Goal: Information Seeking & Learning: Learn about a topic

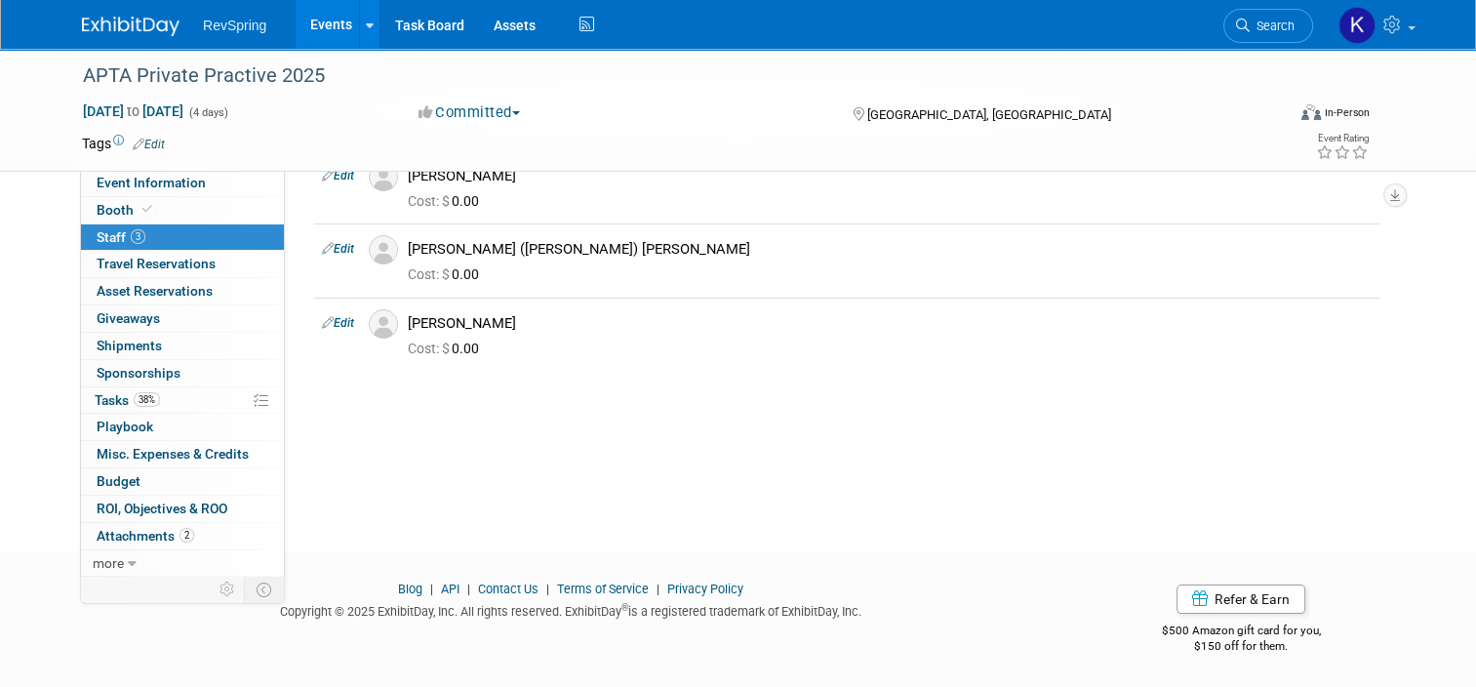
click at [324, 20] on link "Events" at bounding box center [331, 24] width 71 height 49
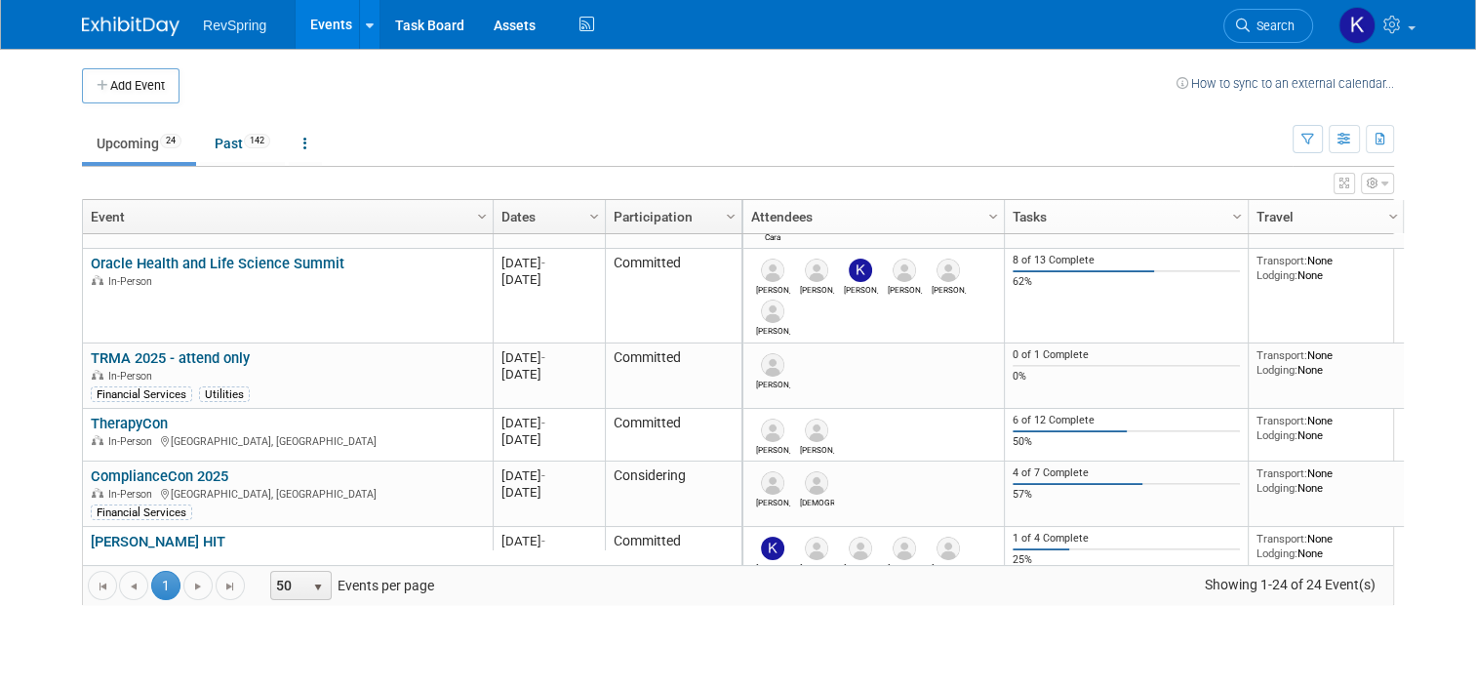
scroll to position [259, 0]
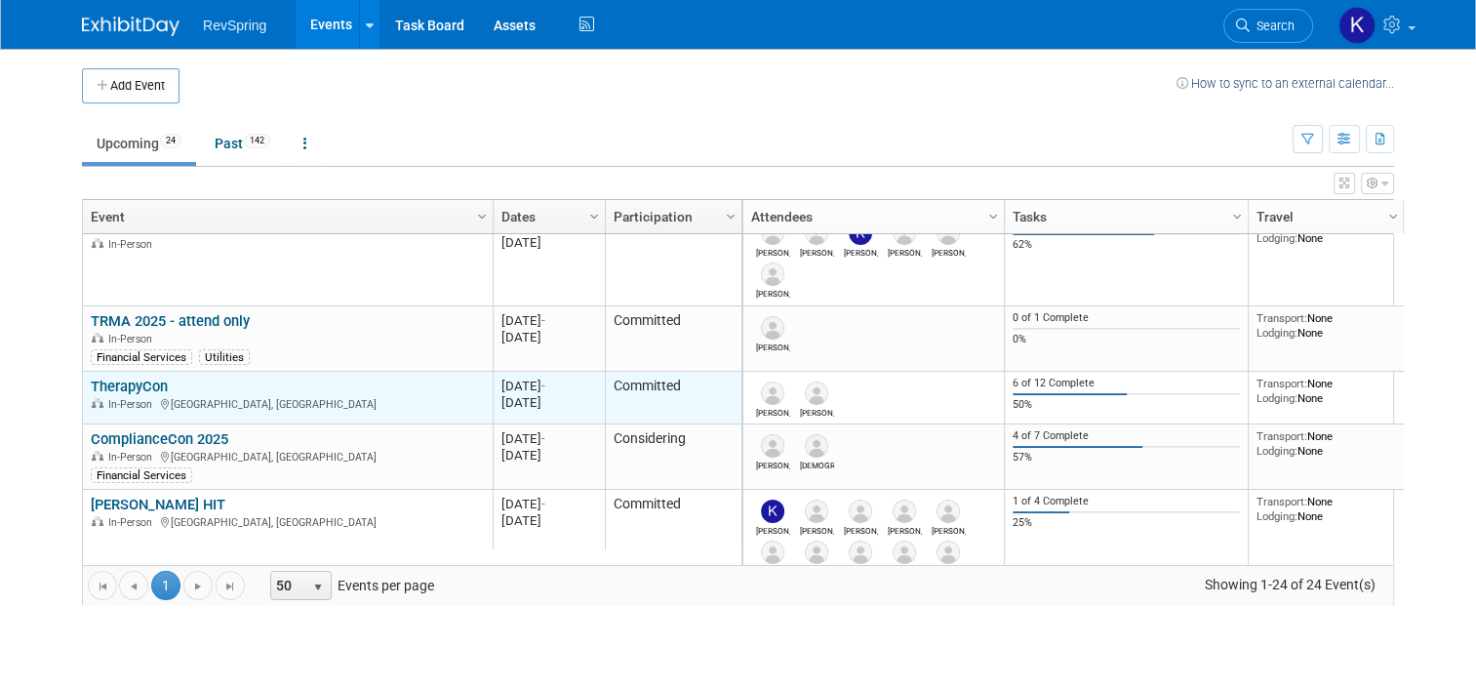
click at [120, 382] on link "TherapyCon" at bounding box center [129, 387] width 77 height 18
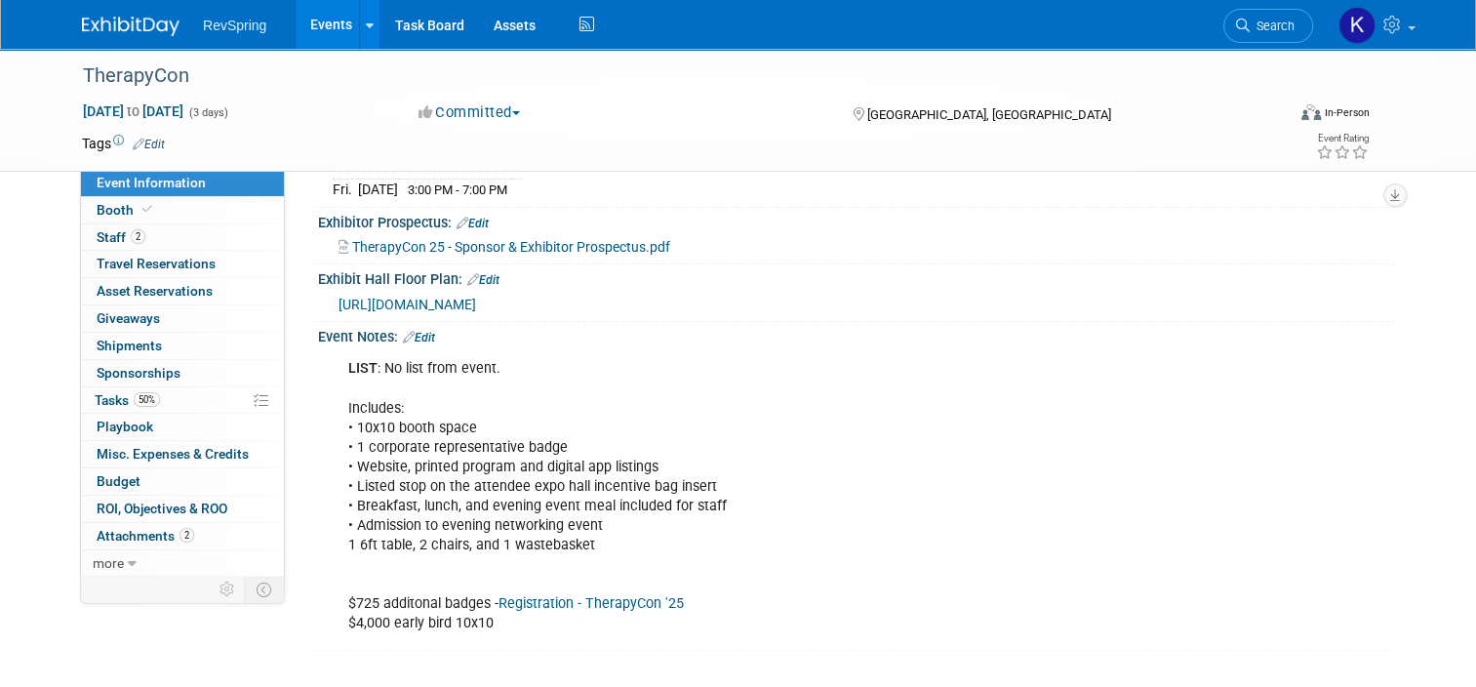
scroll to position [385, 0]
click at [308, 25] on link "Events" at bounding box center [331, 24] width 71 height 49
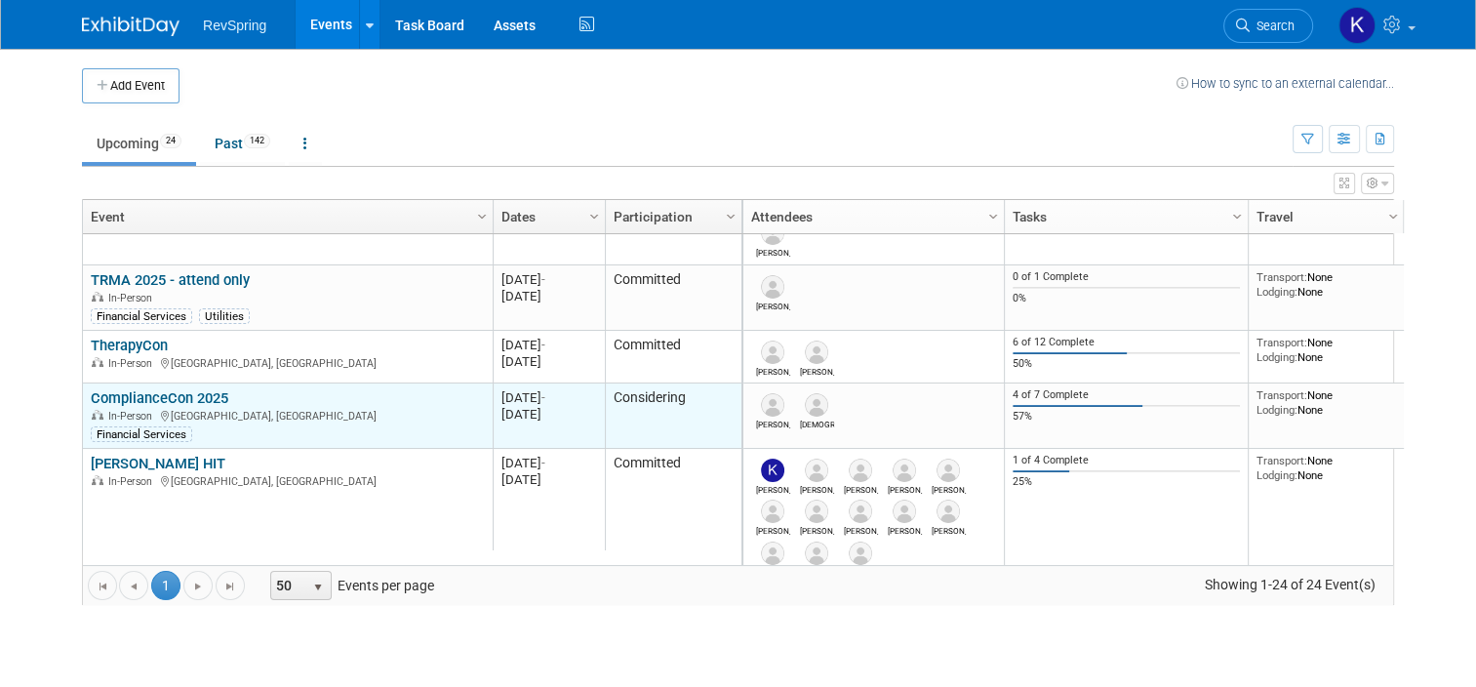
scroll to position [298, 0]
click at [166, 401] on link "ComplianceCon 2025" at bounding box center [160, 400] width 138 height 18
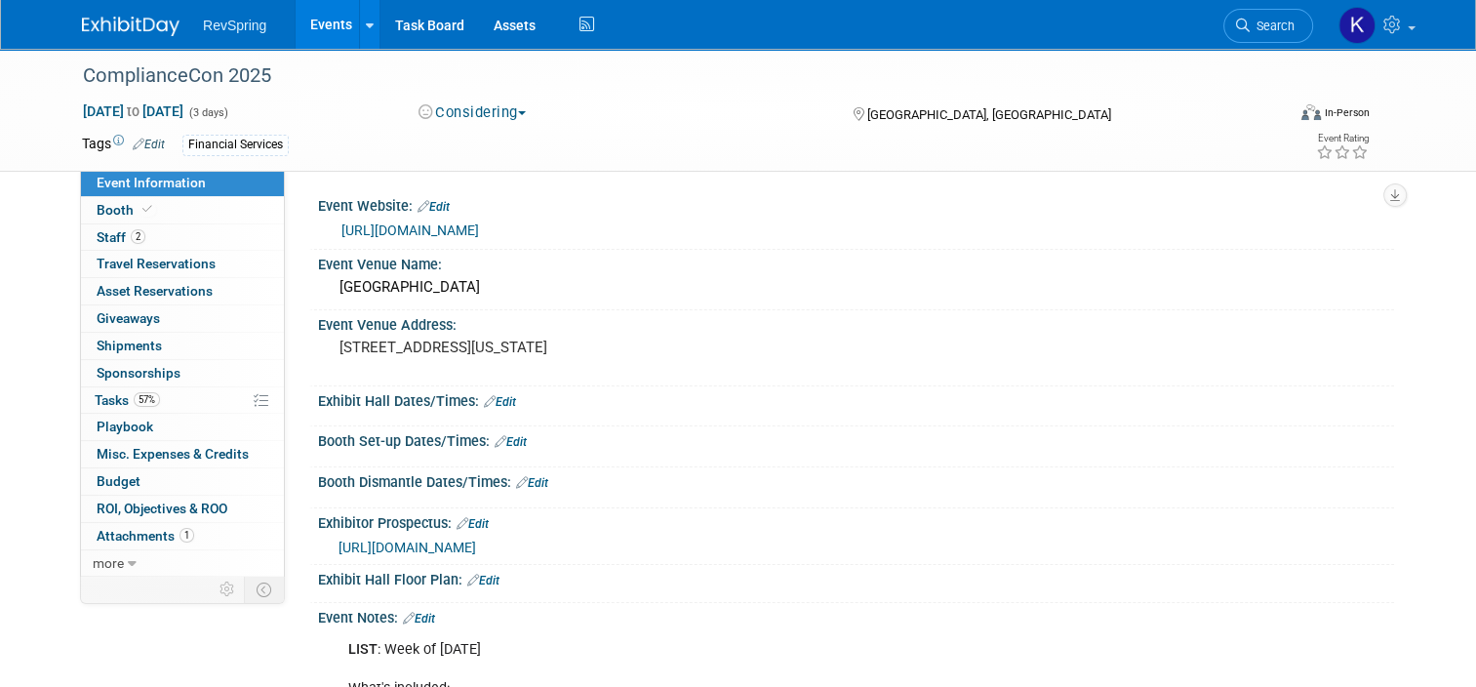
click at [475, 122] on button "Considering" at bounding box center [473, 112] width 122 height 20
click at [476, 140] on link "Committed" at bounding box center [490, 144] width 154 height 27
click at [468, 230] on link "https://armlaw.accountsrecovery.net/" at bounding box center [410, 230] width 138 height 16
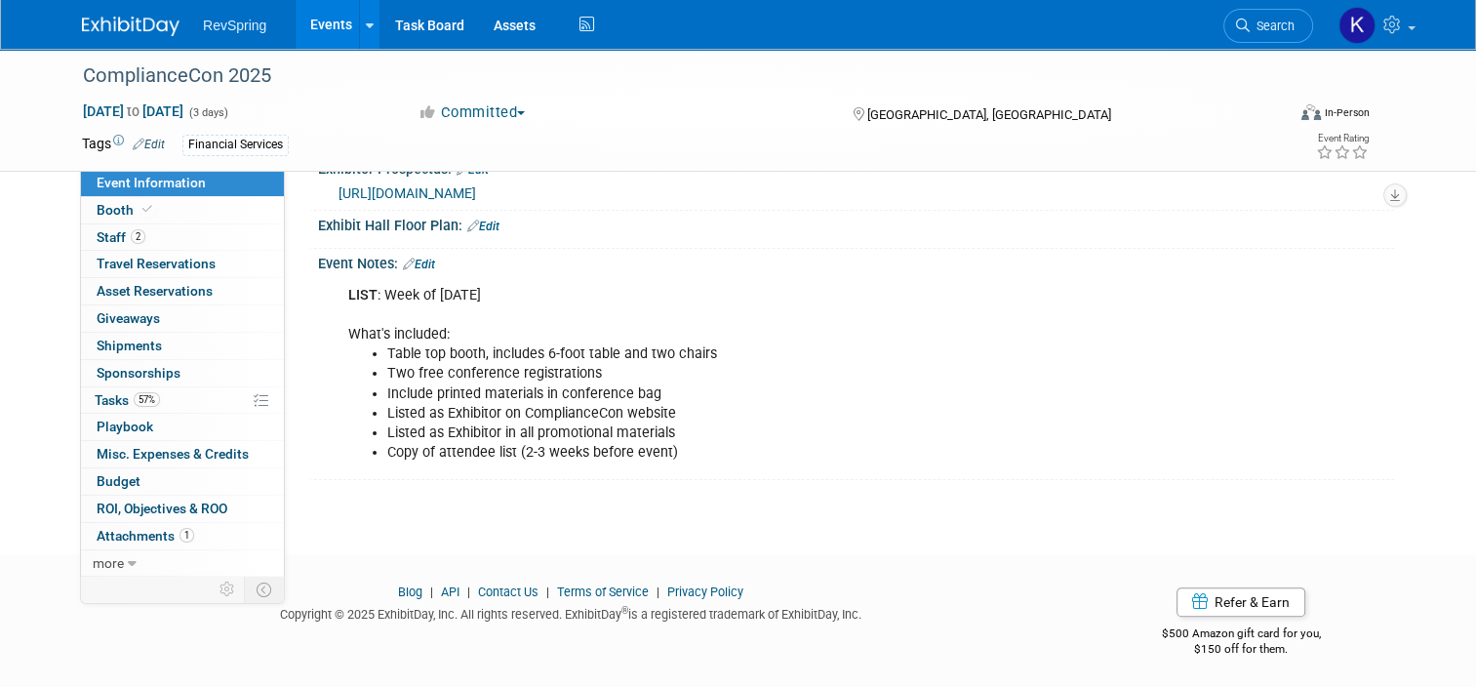
click at [419, 258] on link "Edit" at bounding box center [419, 265] width 32 height 14
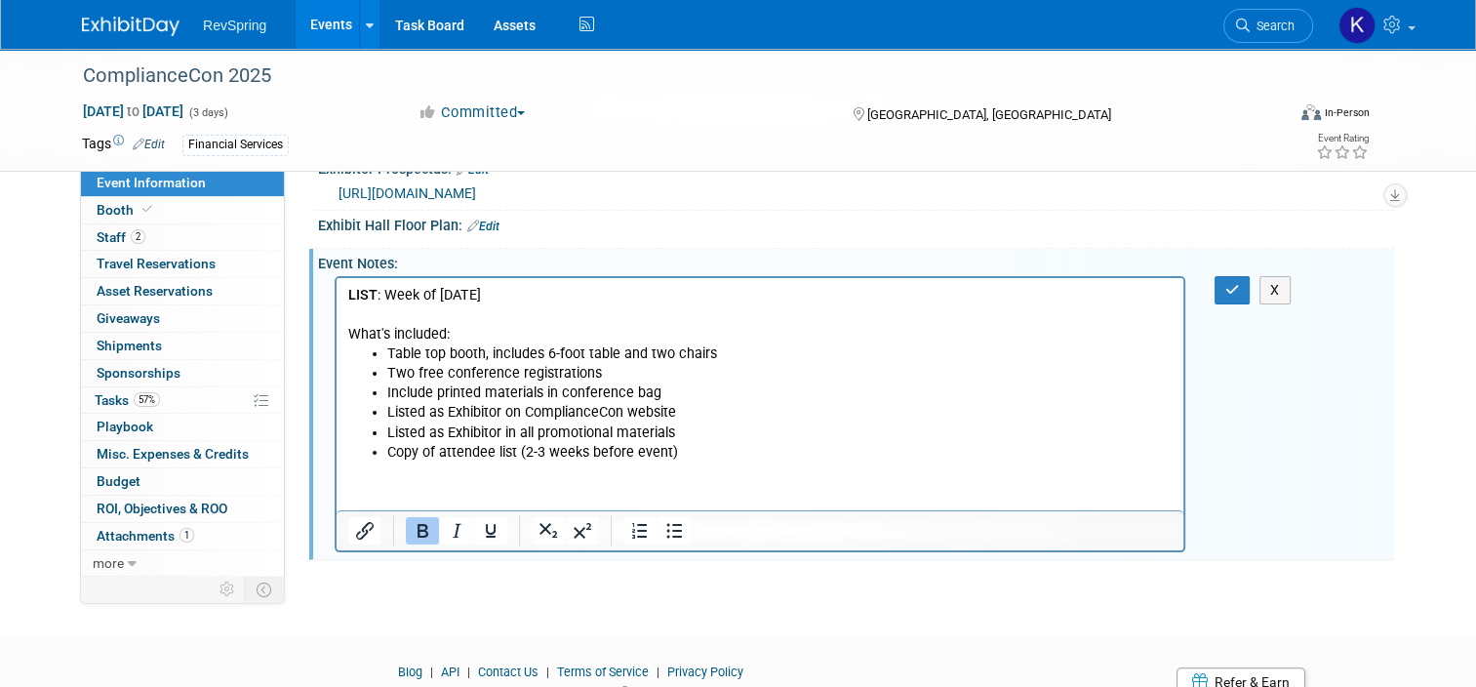
scroll to position [0, 0]
click at [499, 291] on p "LIST : Week of Sept 8 What's included:" at bounding box center [760, 315] width 824 height 59
click at [1240, 289] on icon "button" at bounding box center [1232, 290] width 15 height 14
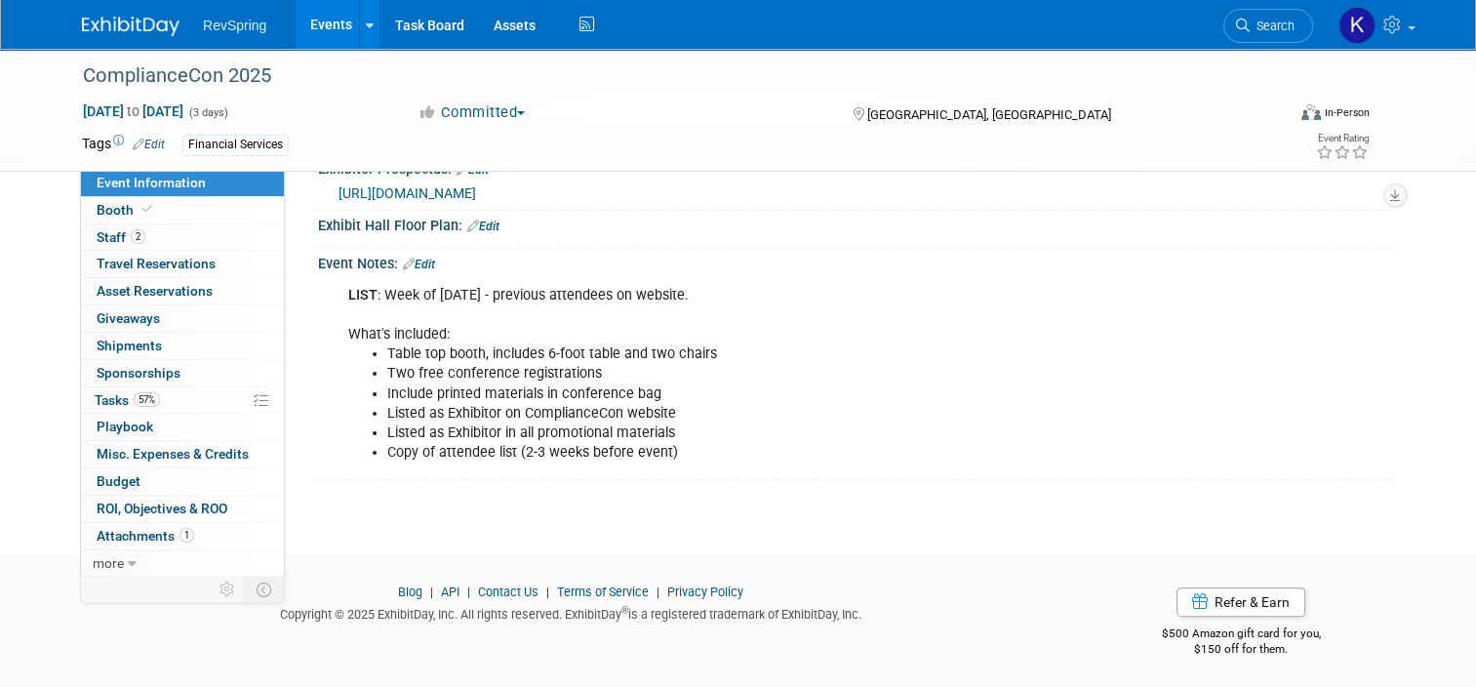
click at [479, 220] on link "Edit" at bounding box center [483, 227] width 32 height 14
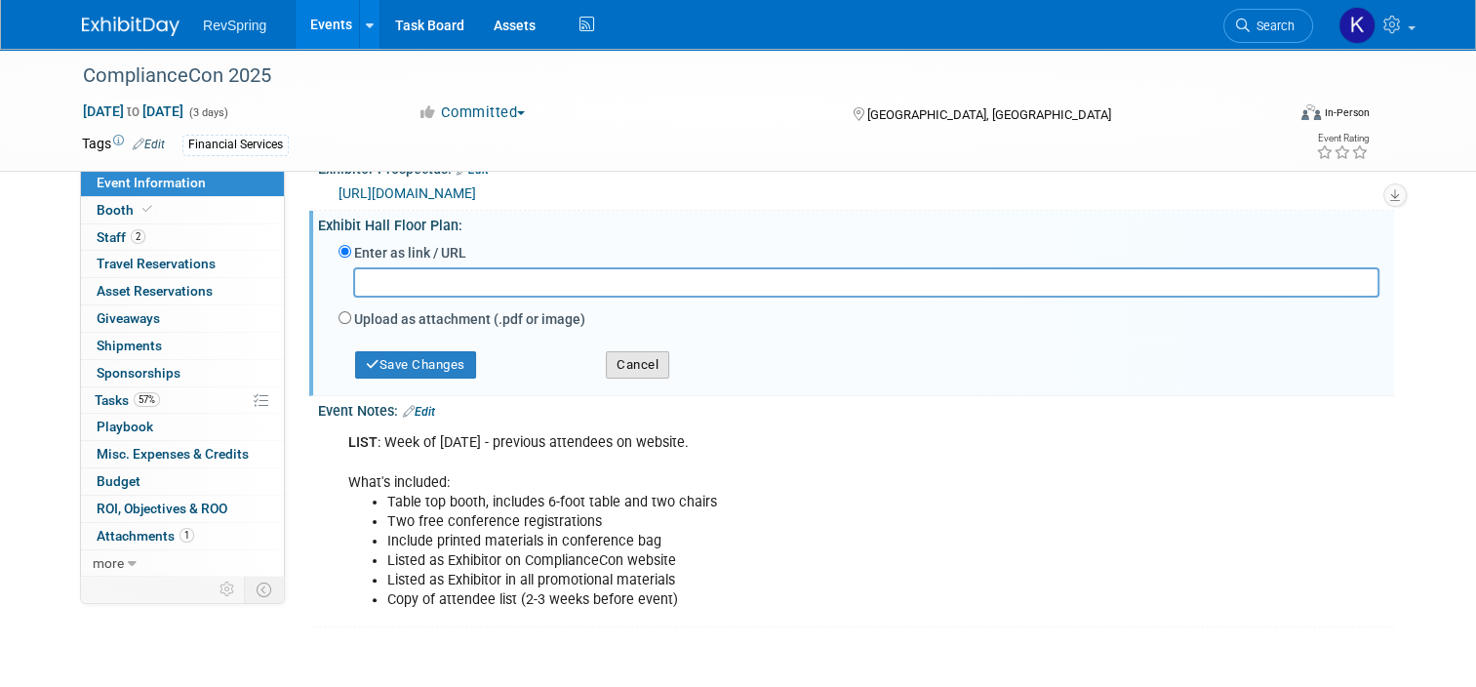
click at [628, 357] on button "Cancel" at bounding box center [637, 364] width 63 height 27
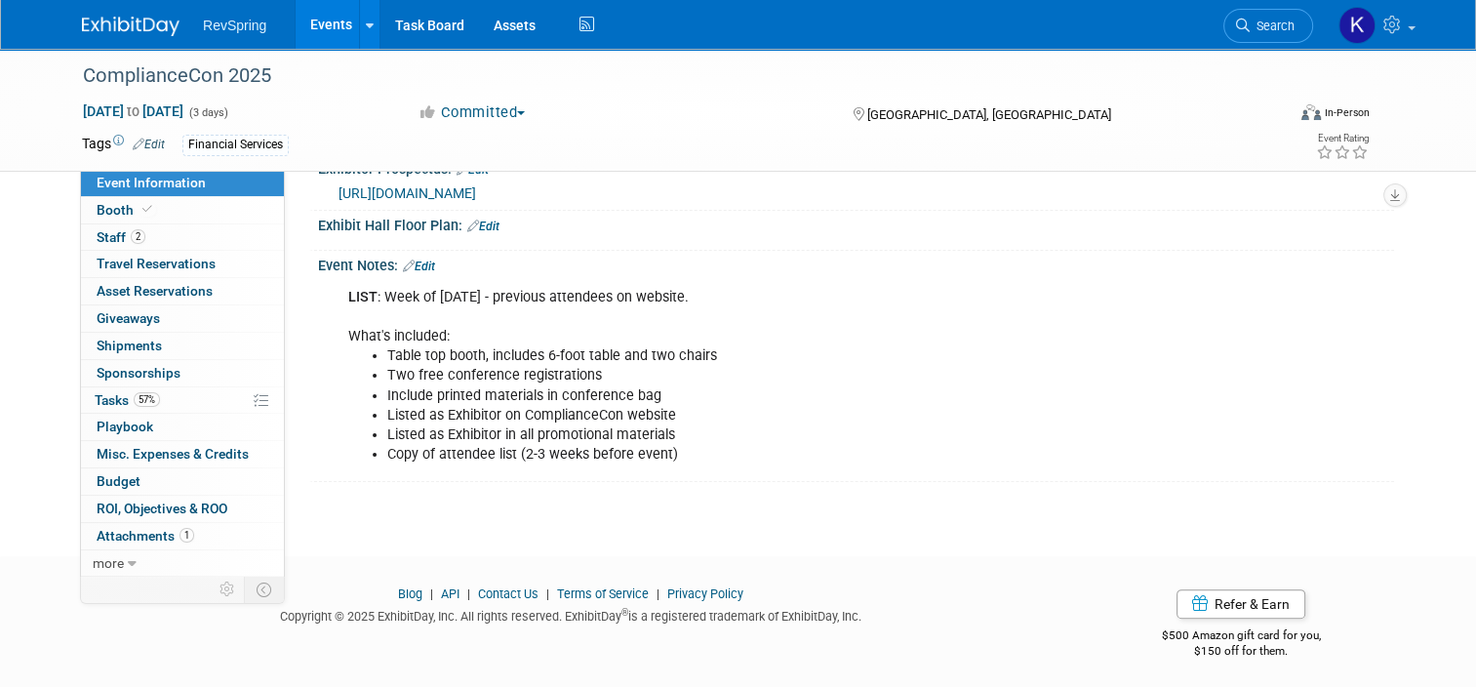
click at [425, 260] on link "Edit" at bounding box center [419, 267] width 32 height 14
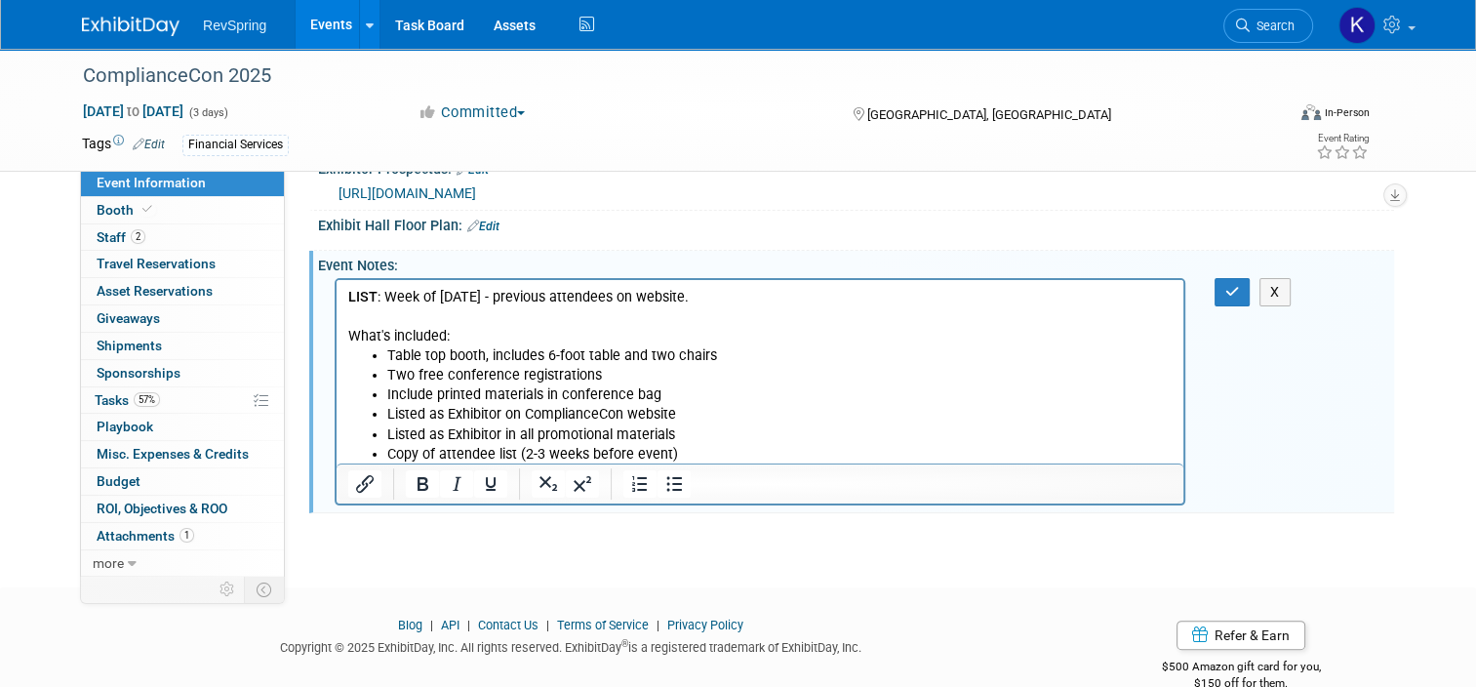
click at [592, 291] on p "LIST : Week of Sept 8 - previous attendees on website. What's included:" at bounding box center [760, 317] width 824 height 59
click at [1237, 289] on icon "button" at bounding box center [1232, 292] width 15 height 14
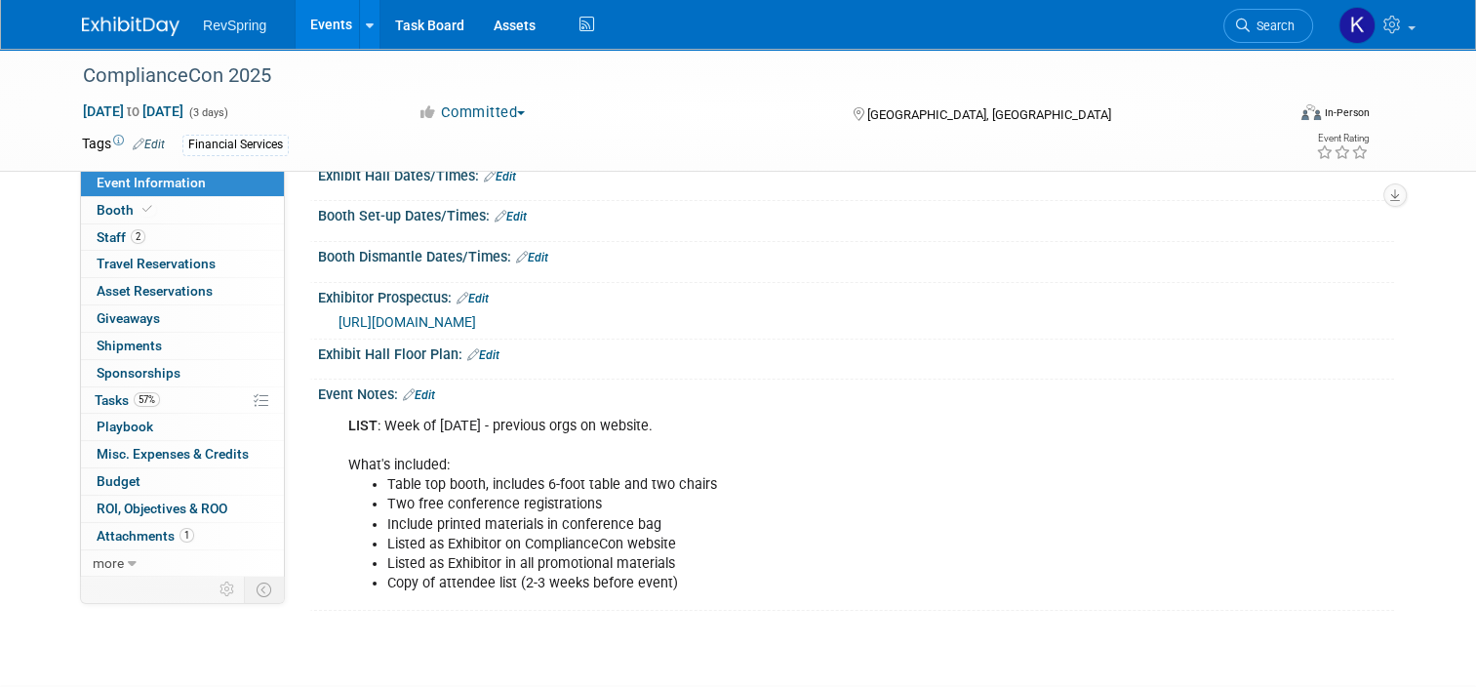
scroll to position [226, 0]
click at [476, 315] on span "https://www.accountsrecovery.net/wp-content/uploads/2025/06/ComplianceCon-2025-…" at bounding box center [408, 321] width 138 height 16
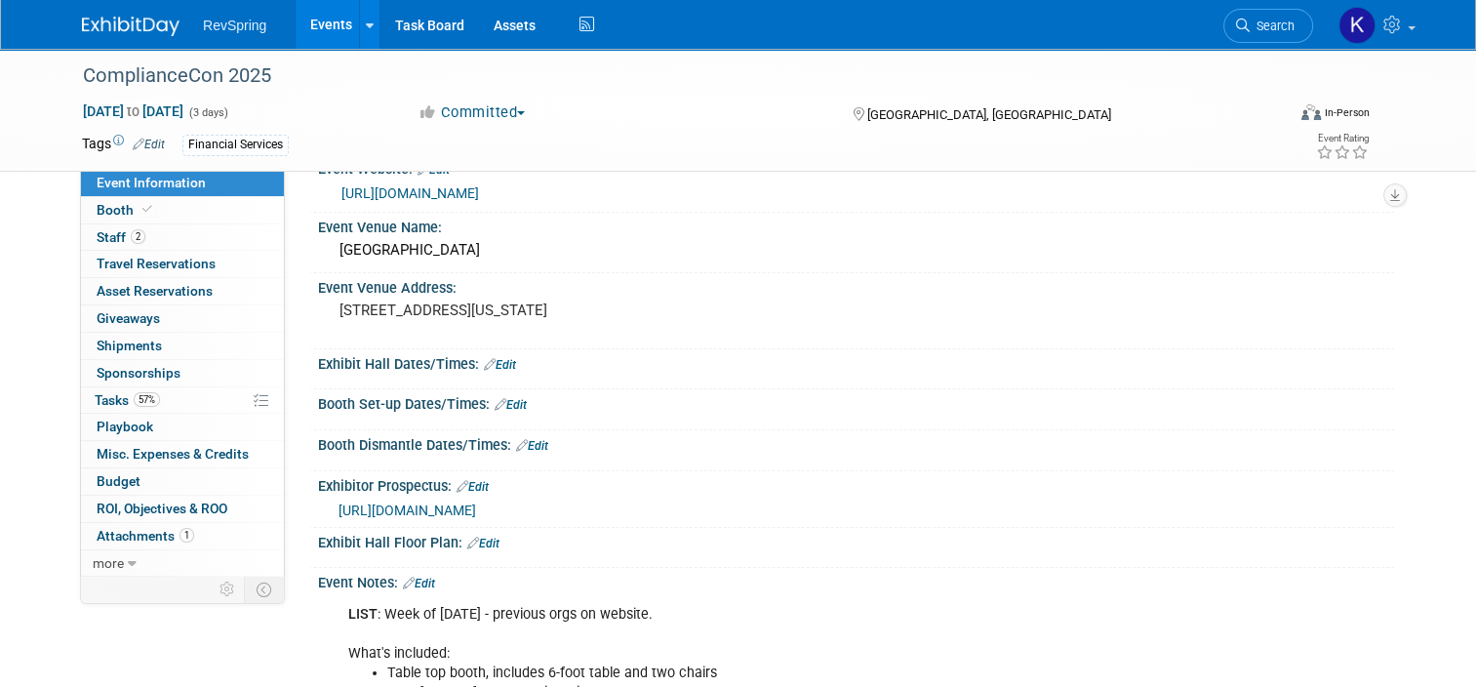
scroll to position [0, 0]
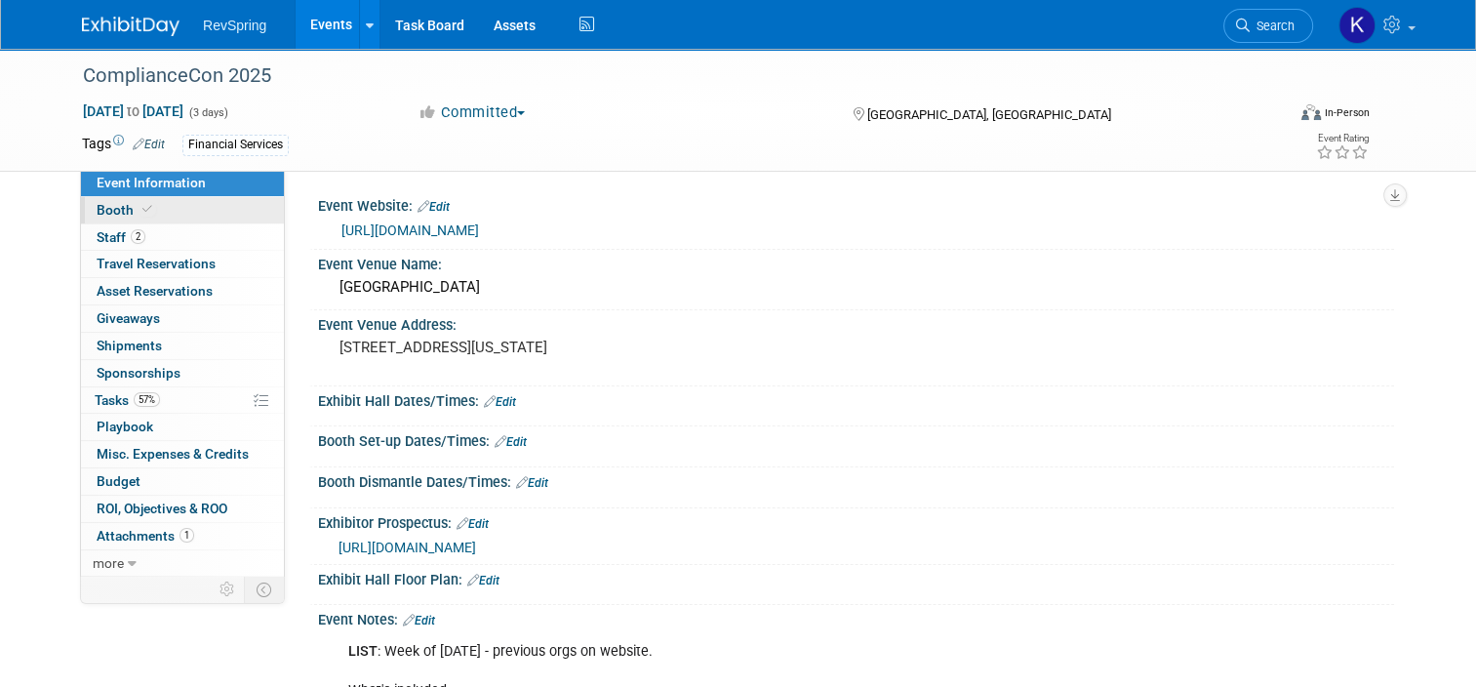
click at [210, 209] on link "Booth" at bounding box center [182, 210] width 203 height 26
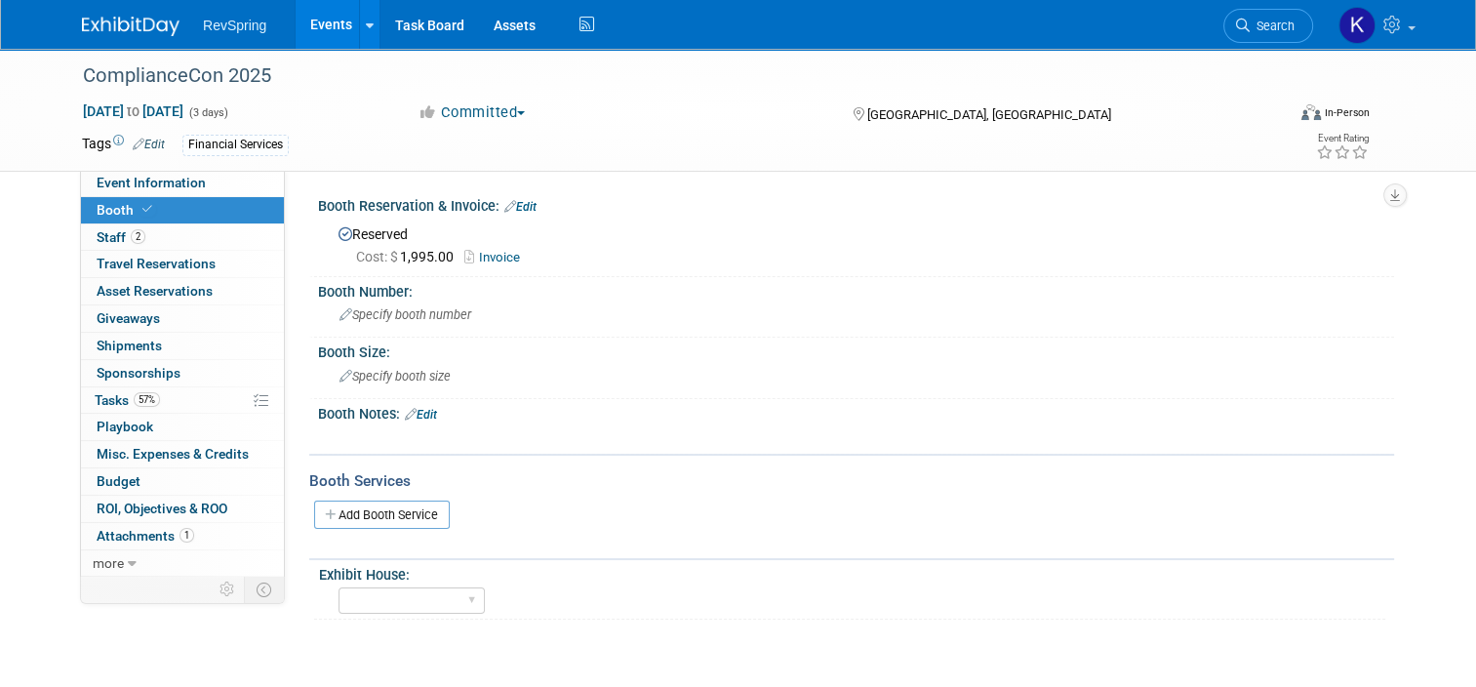
click at [22, 444] on div "ComplianceCon 2025 Sep 29, 2025 to Oct 1, 2025 (3 days) Sep 29, 2025 to Oct 1, …" at bounding box center [738, 354] width 1476 height 610
click at [301, 22] on link "Events" at bounding box center [331, 24] width 71 height 49
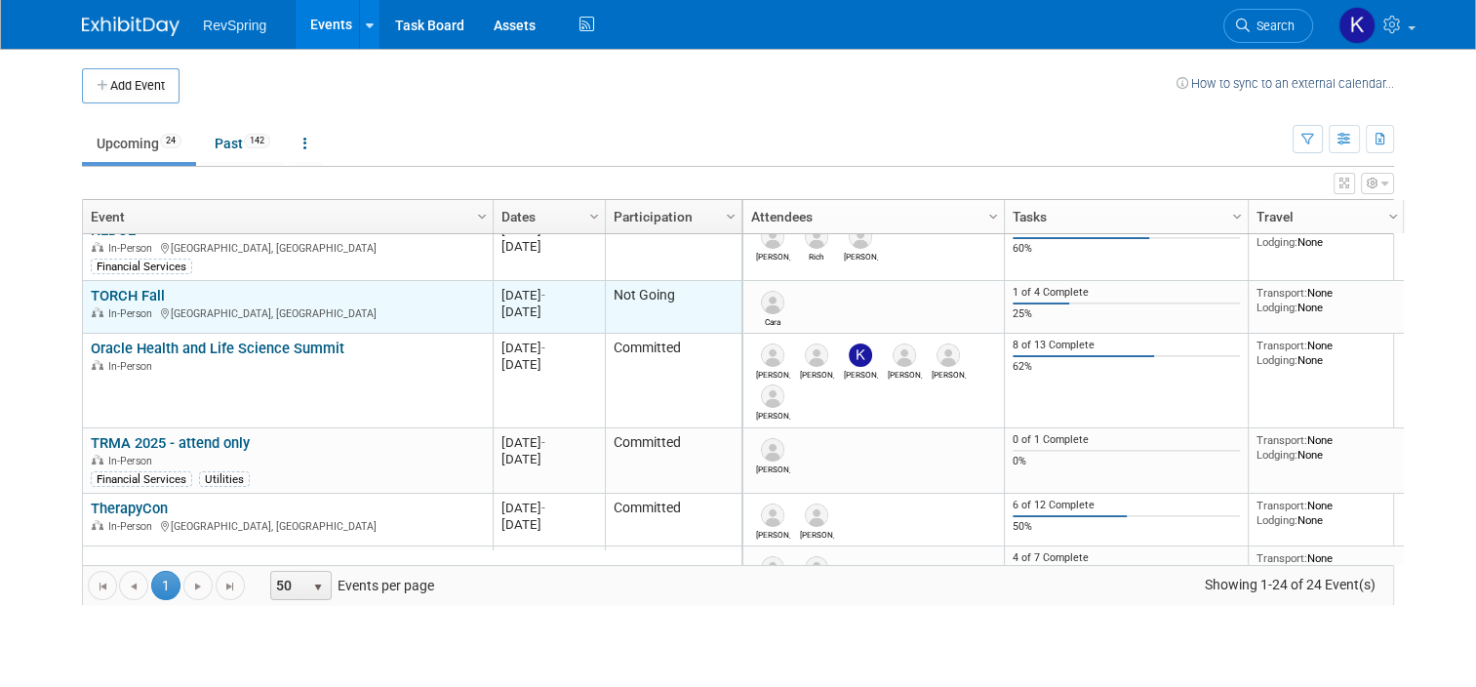
scroll to position [160, 0]
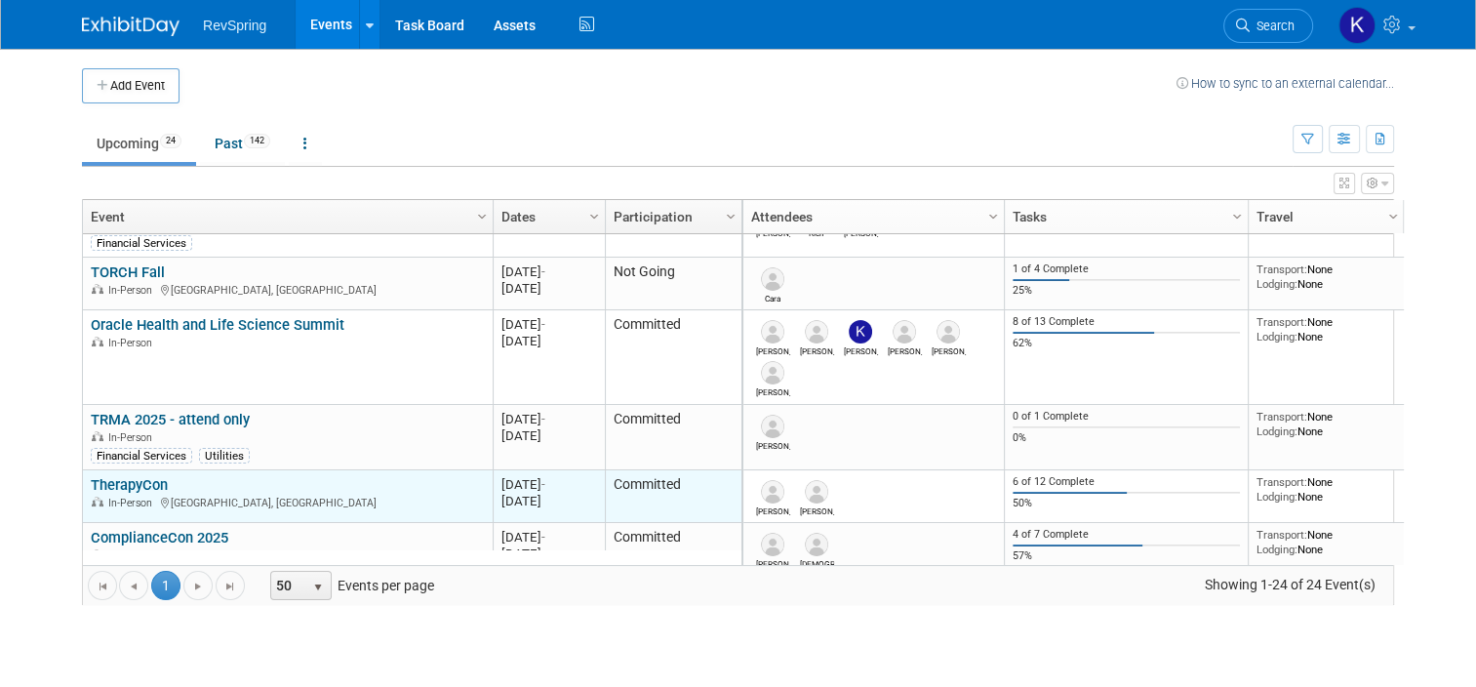
click at [121, 487] on link "TherapyCon" at bounding box center [129, 485] width 77 height 18
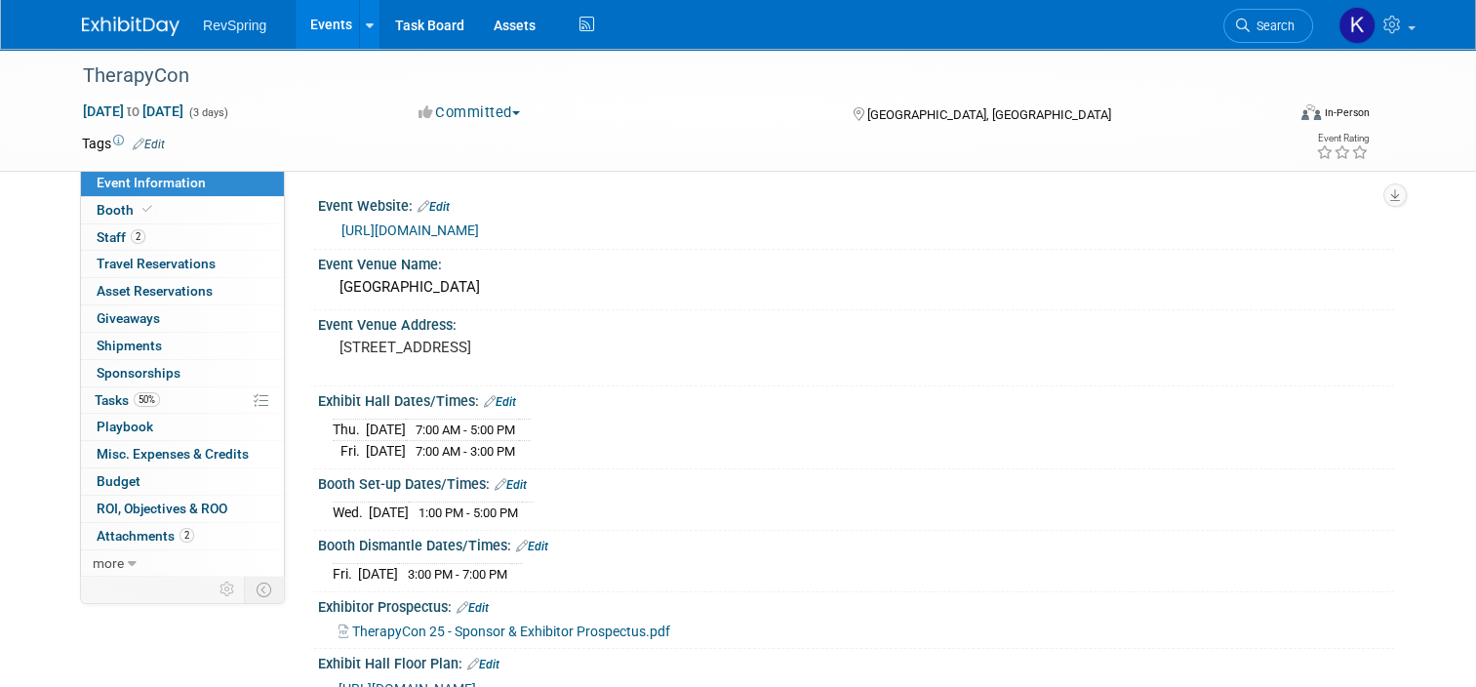
click at [479, 222] on link "[URL][DOMAIN_NAME]" at bounding box center [410, 230] width 138 height 16
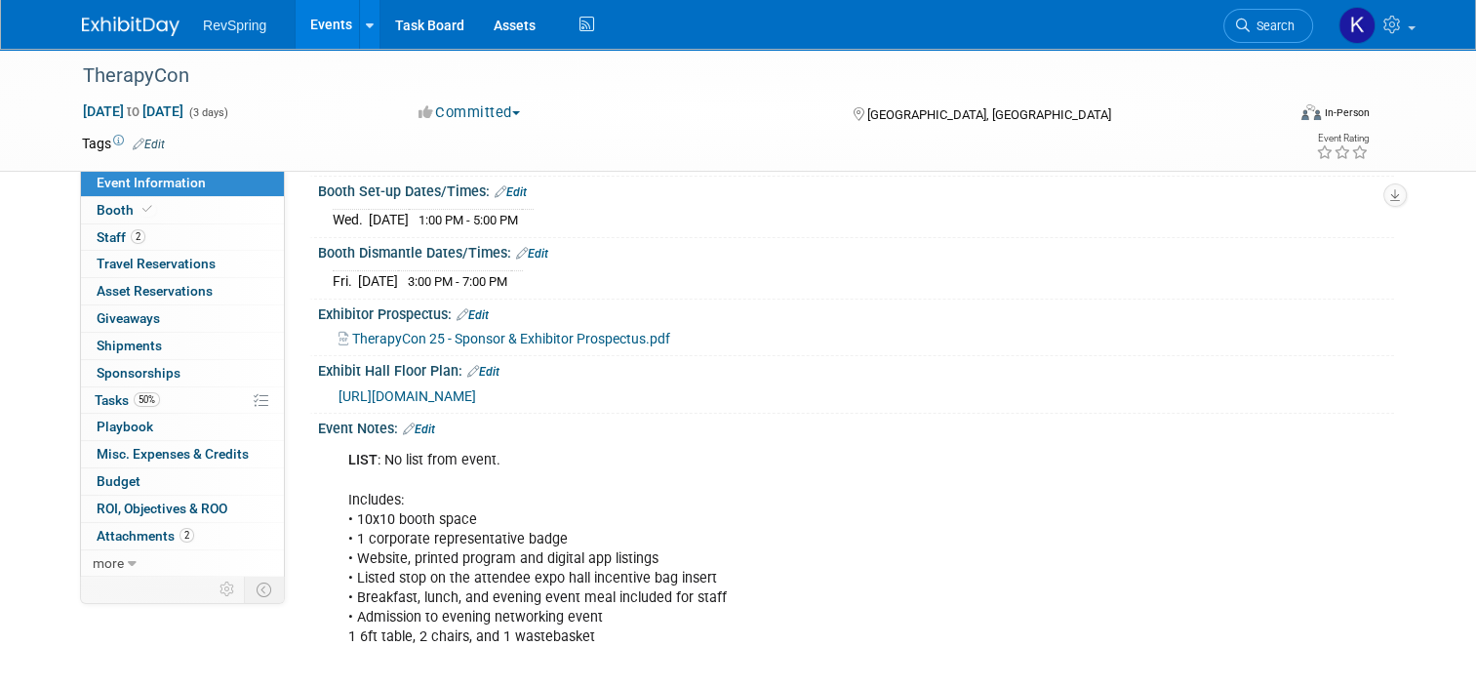
scroll to position [410, 0]
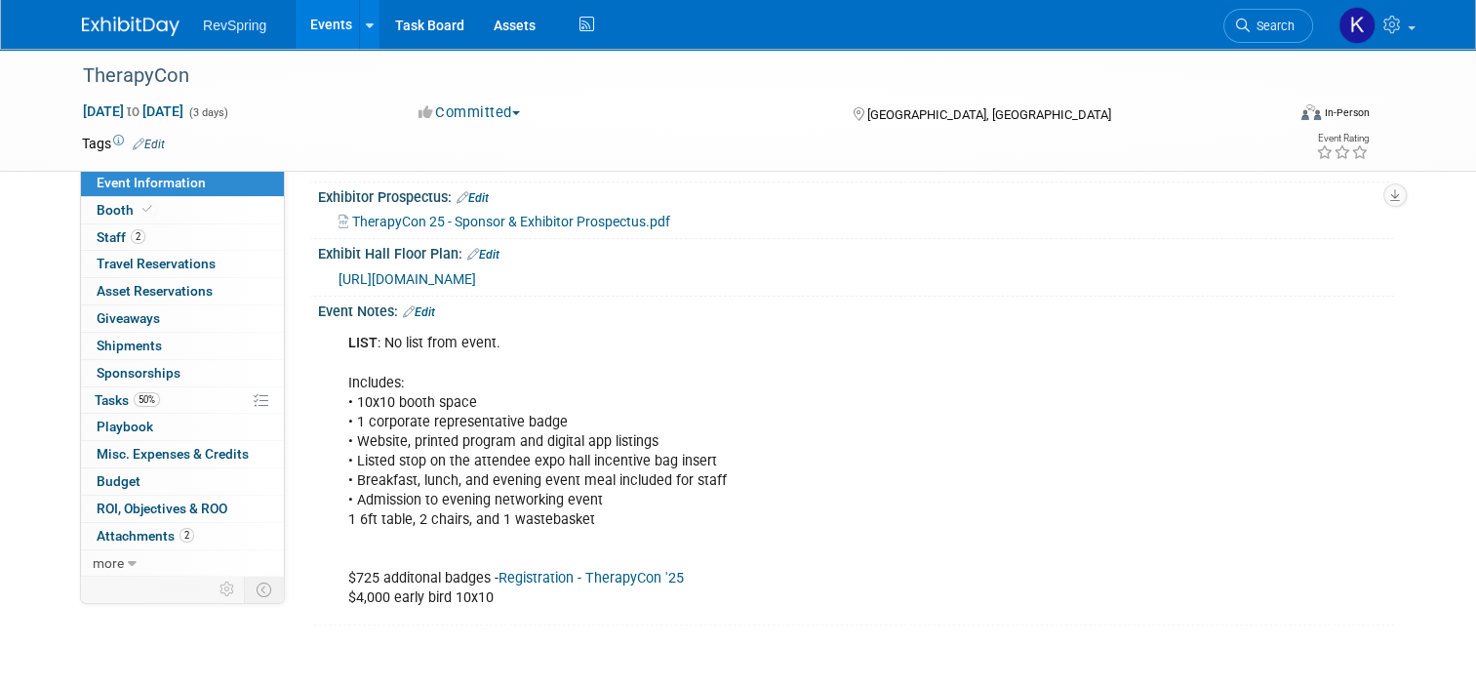
click at [542, 215] on span "TherapyCon 25 - Sponsor & Exhibitor Prospectus.pdf" at bounding box center [511, 222] width 318 height 16
click at [447, 272] on span "[URL][DOMAIN_NAME]" at bounding box center [408, 279] width 138 height 16
